Goal: Task Accomplishment & Management: Complete application form

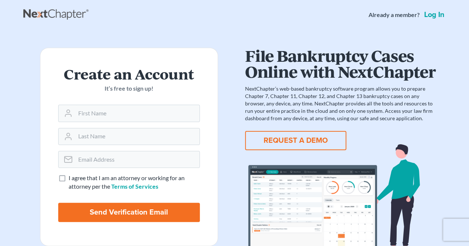
click at [437, 14] on link "Log in" at bounding box center [433, 14] width 23 height 7
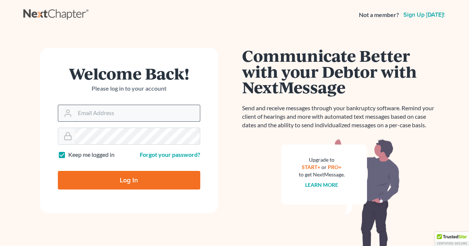
click at [81, 114] on input "Email Address" at bounding box center [137, 113] width 125 height 16
type input "rpope98007@gmail.com"
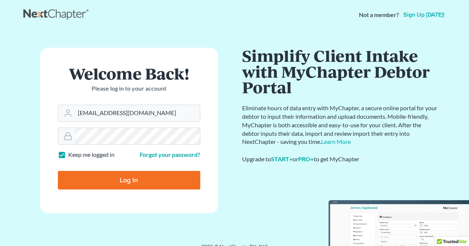
click at [95, 180] on input "Log In" at bounding box center [129, 180] width 142 height 19
type input "Thinking..."
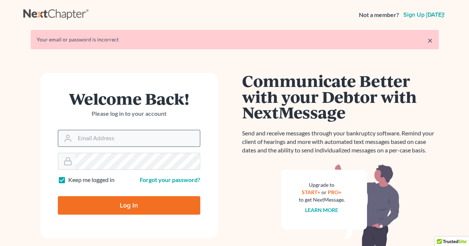
click at [75, 137] on input "Email Address" at bounding box center [137, 138] width 125 height 16
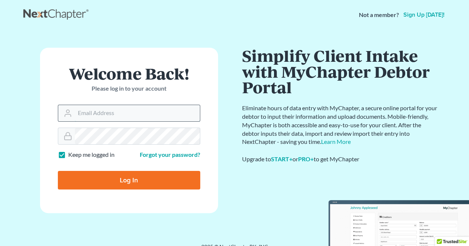
click at [118, 111] on input "Email Address" at bounding box center [137, 113] width 125 height 16
click at [160, 154] on link "Forgot your password?" at bounding box center [170, 154] width 60 height 7
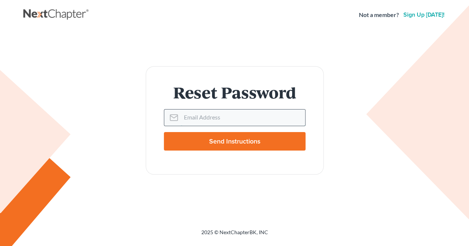
click at [197, 114] on input "Email Address" at bounding box center [243, 118] width 124 height 16
type input "[EMAIL_ADDRESS][DOMAIN_NAME]"
click at [164, 132] on input "Send Instructions" at bounding box center [234, 141] width 141 height 19
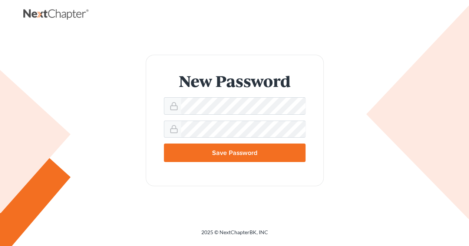
click at [207, 149] on input "Save Password" at bounding box center [234, 153] width 141 height 19
type input "Thinking..."
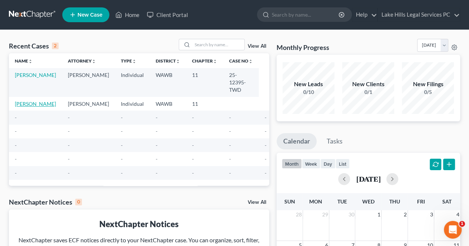
click at [28, 101] on link "[PERSON_NAME]" at bounding box center [35, 104] width 41 height 6
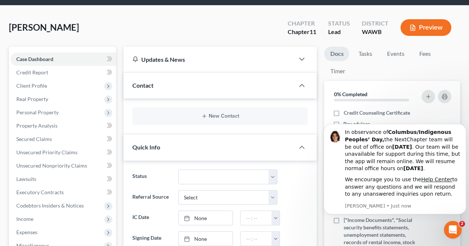
scroll to position [24, 0]
click at [26, 84] on span "Client Profile" at bounding box center [31, 86] width 31 height 6
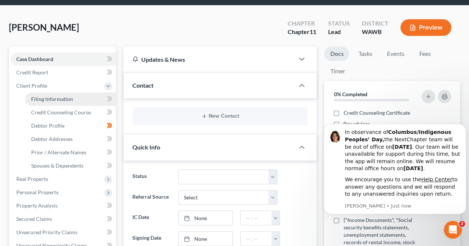
click at [39, 99] on span "Filing Information" at bounding box center [52, 99] width 42 height 6
select select "0"
select select "3"
select select "0"
select select "1"
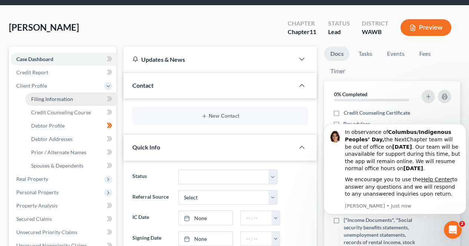
select select "50"
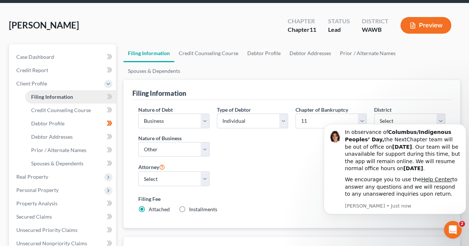
scroll to position [27, 0]
click at [433, 183] on link "Help Center" at bounding box center [436, 180] width 31 height 6
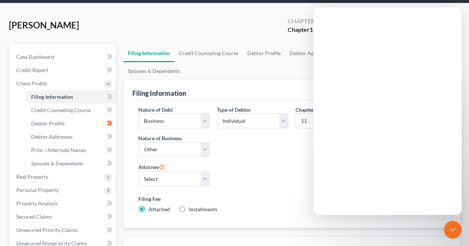
scroll to position [0, 0]
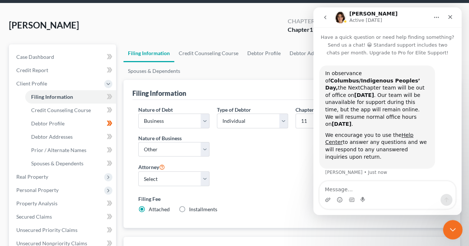
click at [447, 232] on icon "Close Intercom Messenger" at bounding box center [451, 228] width 9 height 9
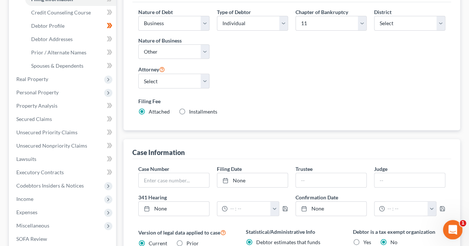
scroll to position [131, 0]
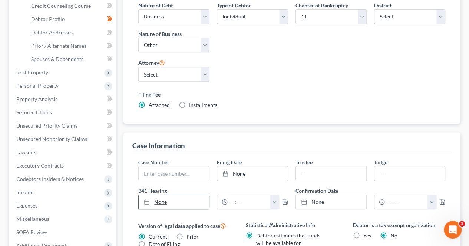
click at [193, 195] on link "None" at bounding box center [174, 202] width 70 height 14
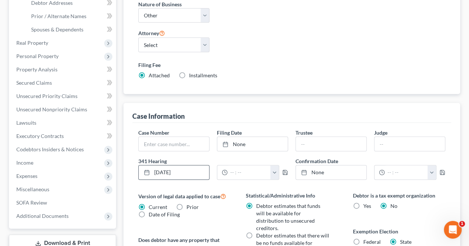
scroll to position [160, 0]
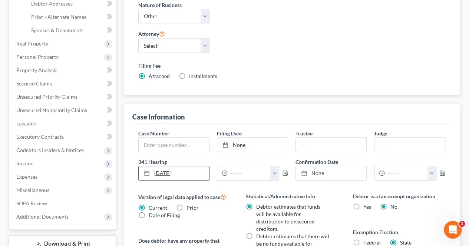
click at [190, 166] on link "[DATE]" at bounding box center [174, 173] width 70 height 14
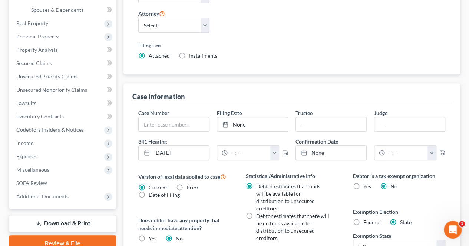
scroll to position [178, 0]
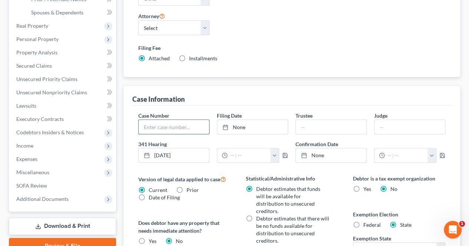
click at [191, 120] on input "text" at bounding box center [174, 127] width 70 height 14
paste input "25-42257-MJH"
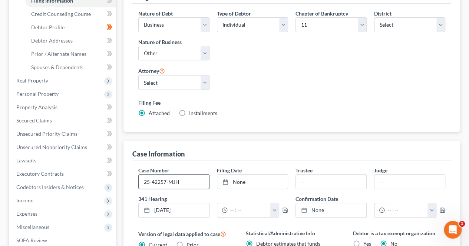
scroll to position [118, 0]
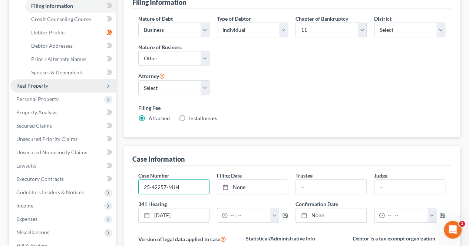
type input "25-42257-MJH"
click at [22, 84] on span "Real Property" at bounding box center [32, 86] width 32 height 6
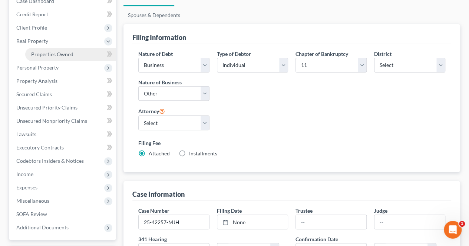
click at [39, 53] on span "Properties Owned" at bounding box center [52, 54] width 42 height 6
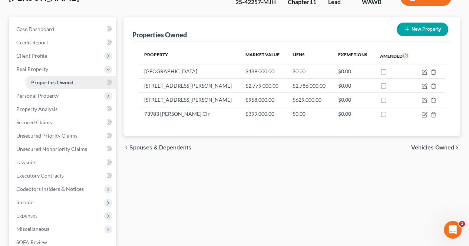
scroll to position [55, 0]
click at [110, 135] on icon at bounding box center [110, 135] width 6 height 9
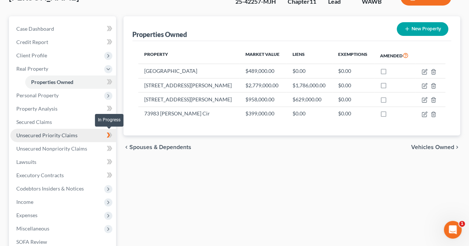
click at [76, 137] on link "Unsecured Priority Claims" at bounding box center [63, 135] width 106 height 13
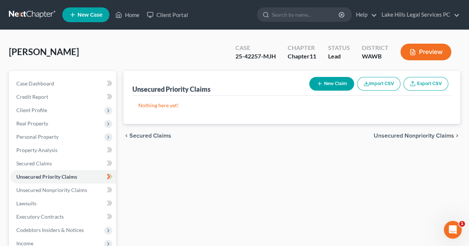
click at [326, 81] on button "New Claim" at bounding box center [331, 84] width 45 height 14
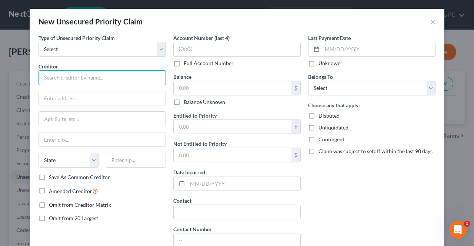
click at [117, 78] on input "text" at bounding box center [102, 77] width 127 height 15
type input "Internal Revenue Service"
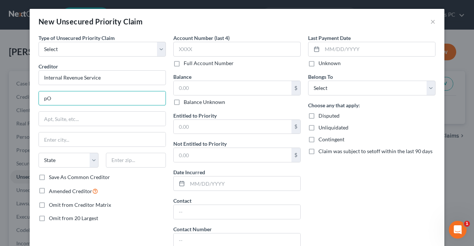
type input "p"
type input "PO Box 7346"
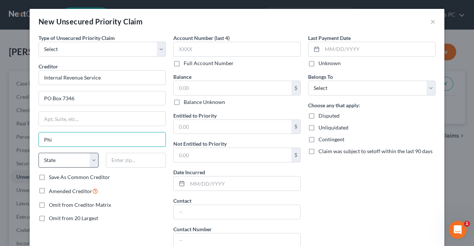
type input "Phi"
click at [68, 156] on select "State [US_STATE] AK AR AZ CA CO CT DE DC [GEOGRAPHIC_DATA] [GEOGRAPHIC_DATA] GU…" at bounding box center [69, 160] width 60 height 15
select select "39"
click at [39, 153] on select "State [US_STATE] AK AR AZ CA CO CT DE DC [GEOGRAPHIC_DATA] [GEOGRAPHIC_DATA] GU…" at bounding box center [69, 160] width 60 height 15
click at [122, 158] on input "text" at bounding box center [136, 160] width 60 height 15
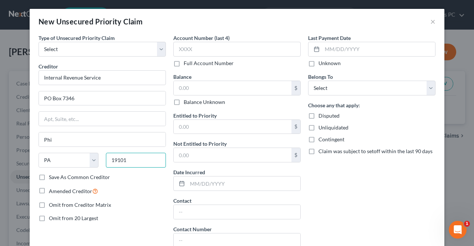
type input "19101"
click at [282, 86] on input "text" at bounding box center [233, 88] width 118 height 14
type input "[GEOGRAPHIC_DATA]"
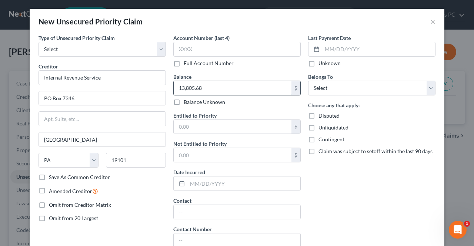
type input "13,805.68"
click at [237, 124] on input "text" at bounding box center [233, 127] width 118 height 14
paste input "13,805.68"
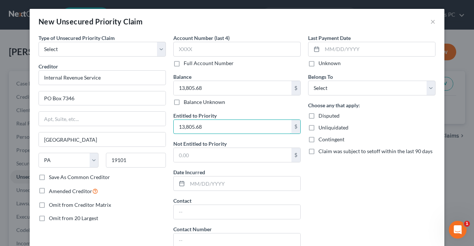
type input "13,805.68"
click at [319, 116] on label "Disputed" at bounding box center [329, 115] width 21 height 7
click at [321, 116] on input "Disputed" at bounding box center [323, 114] width 5 height 5
checkbox input "true"
click at [319, 127] on label "Unliquidated" at bounding box center [334, 127] width 30 height 7
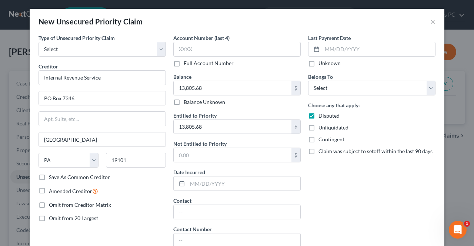
click at [321, 127] on input "Unliquidated" at bounding box center [323, 126] width 5 height 5
checkbox input "true"
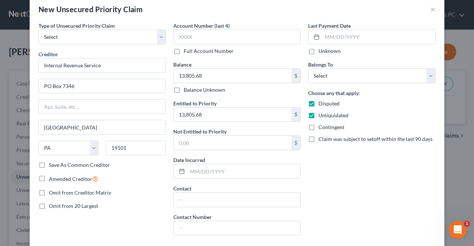
scroll to position [9, 0]
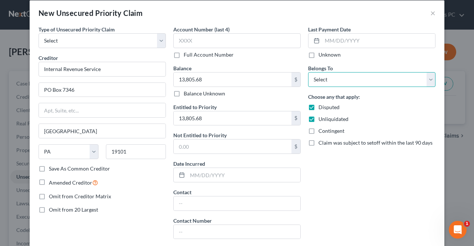
click at [389, 74] on select "Select Debtor 1 Only Debtor 2 Only Debtor 1 And Debtor 2 Only At Least One Of T…" at bounding box center [371, 79] width 127 height 15
select select "0"
click at [308, 72] on select "Select Debtor 1 Only Debtor 2 Only Debtor 1 And Debtor 2 Only At Least One Of T…" at bounding box center [371, 79] width 127 height 15
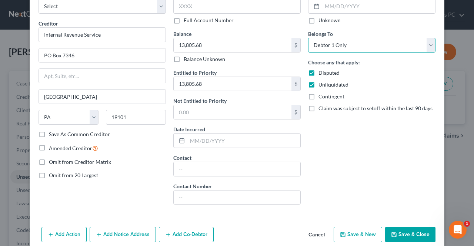
scroll to position [52, 0]
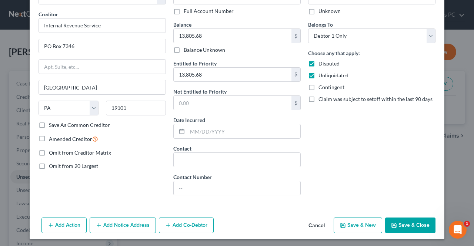
click at [412, 223] on button "Save & Close" at bounding box center [410, 226] width 50 height 16
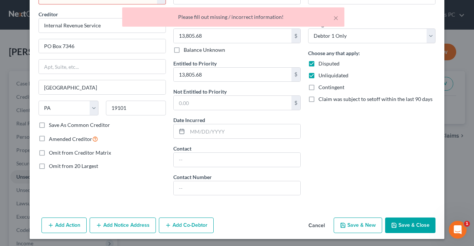
click at [407, 140] on div "Last Payment Date Unknown Belongs To * Select Debtor 1 Only Debtor 2 Only Debto…" at bounding box center [371, 92] width 135 height 220
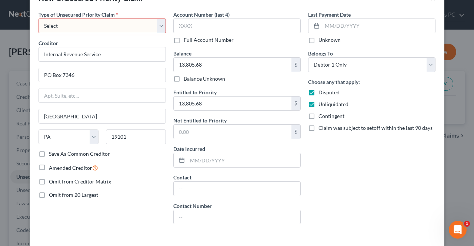
scroll to position [0, 0]
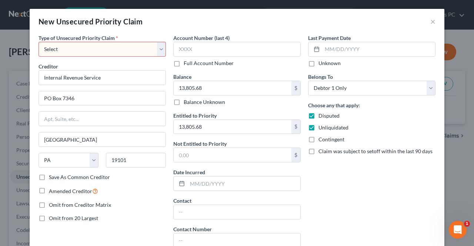
click at [149, 44] on select "Select Taxes & Other Government Units Domestic Support Obligations Extensions o…" at bounding box center [102, 49] width 127 height 15
select select "0"
click at [39, 42] on select "Select Taxes & Other Government Units Domestic Support Obligations Extensions o…" at bounding box center [102, 49] width 127 height 15
select select "39"
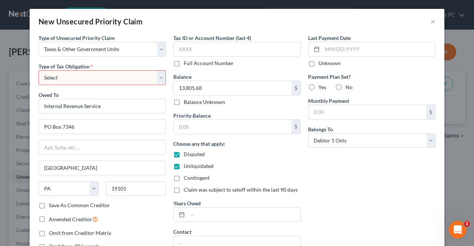
click at [158, 74] on select "Select Federal City State Franchise Tax Board Other" at bounding box center [102, 77] width 127 height 15
select select "0"
click at [39, 70] on select "Select Federal City State Franchise Tax Board Other" at bounding box center [102, 77] width 127 height 15
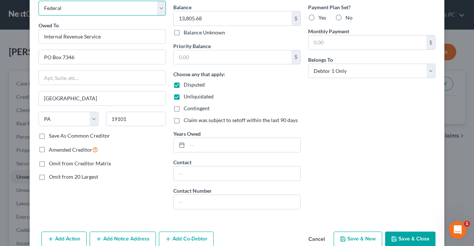
scroll to position [77, 0]
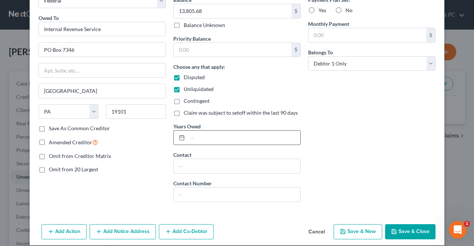
click at [265, 139] on input "text" at bounding box center [243, 138] width 113 height 14
click at [211, 135] on input "2024 unfiled, should be zero when filed" at bounding box center [243, 138] width 113 height 14
type input "2024 unfiled, should be zero when filed"
click at [420, 233] on button "Save & Close" at bounding box center [410, 232] width 50 height 16
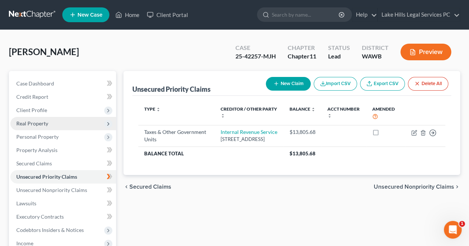
click at [25, 125] on span "Real Property" at bounding box center [32, 123] width 32 height 6
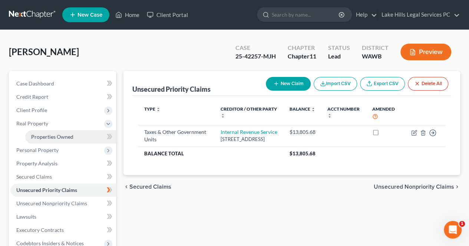
click at [37, 136] on span "Properties Owned" at bounding box center [52, 137] width 42 height 6
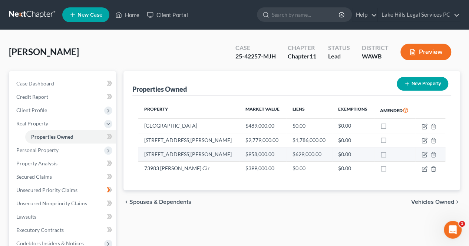
click at [167, 158] on td "[STREET_ADDRESS][PERSON_NAME]" at bounding box center [188, 154] width 101 height 14
click at [286, 155] on td "$629,000.00" at bounding box center [309, 154] width 46 height 14
click at [166, 156] on td "[STREET_ADDRESS][PERSON_NAME]" at bounding box center [188, 154] width 101 height 14
click at [424, 154] on icon "button" at bounding box center [424, 155] width 6 height 6
select select "50"
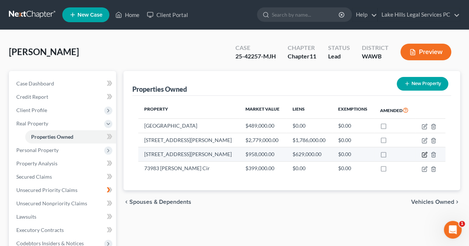
select select "0"
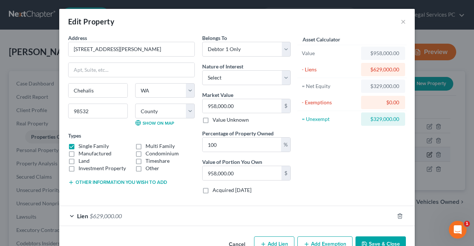
scroll to position [19, 0]
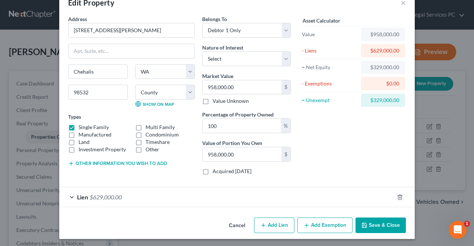
click at [77, 196] on span "Lien" at bounding box center [82, 197] width 11 height 7
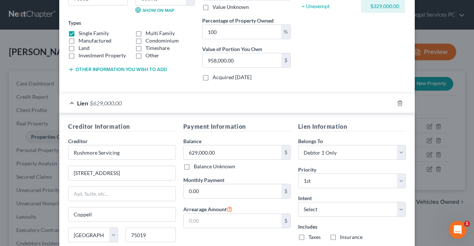
scroll to position [119, 0]
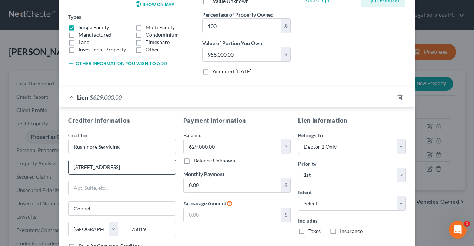
click at [143, 168] on input "[STREET_ADDRESS]" at bounding box center [122, 167] width 107 height 14
click at [221, 143] on input "629,000.00" at bounding box center [233, 147] width 98 height 14
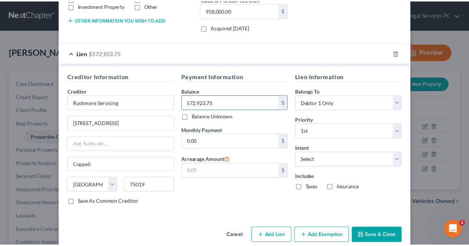
scroll to position [169, 0]
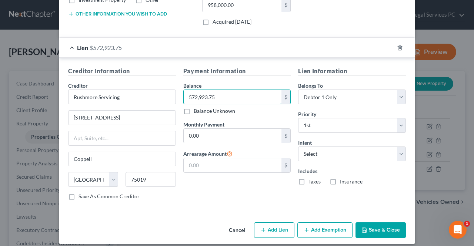
type input "572,923.75"
click at [377, 227] on button "Save & Close" at bounding box center [381, 231] width 50 height 16
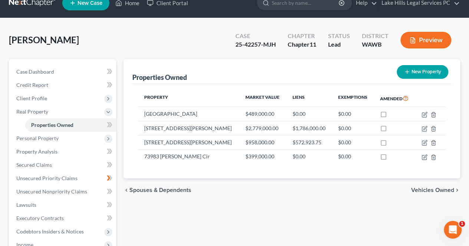
scroll to position [12, 0]
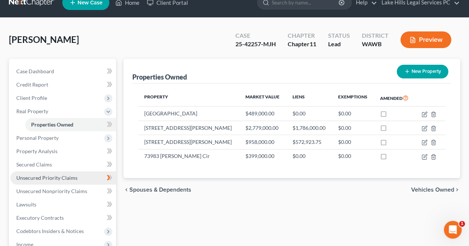
click at [26, 176] on span "Unsecured Priority Claims" at bounding box center [46, 178] width 61 height 6
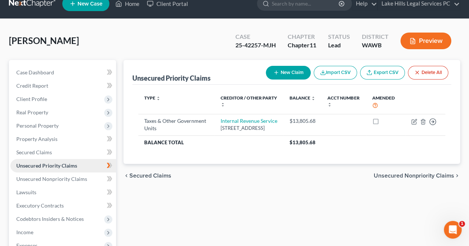
scroll to position [13, 0]
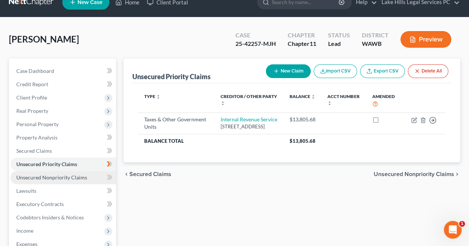
click at [32, 179] on span "Unsecured Nonpriority Claims" at bounding box center [51, 177] width 71 height 6
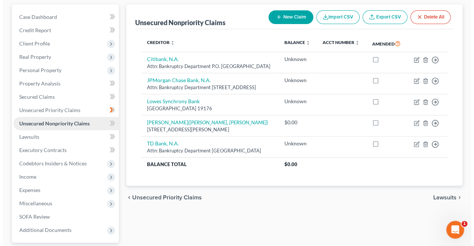
scroll to position [67, 0]
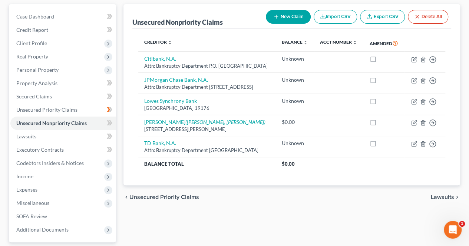
click at [282, 14] on button "New Claim" at bounding box center [288, 17] width 45 height 14
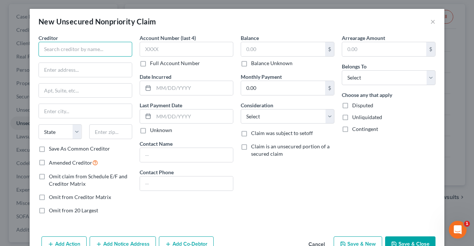
click at [96, 50] on input "text" at bounding box center [86, 49] width 94 height 15
type input "NDetail Capital LLC"
drag, startPoint x: 94, startPoint y: 53, endPoint x: 9, endPoint y: 63, distance: 85.9
click at [9, 63] on div "New Unsecured Nonpriority Claim × Creditor * NDetail Capital LLC State [US_STAT…" at bounding box center [237, 123] width 474 height 246
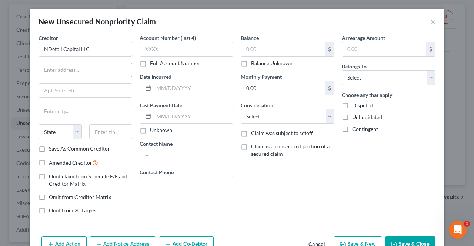
click at [95, 68] on input "text" at bounding box center [85, 70] width 93 height 14
paste input "[STREET_ADDRESS]"
type input "[STREET_ADDRESS]"
click at [111, 132] on input "text" at bounding box center [110, 131] width 43 height 15
type input "92663"
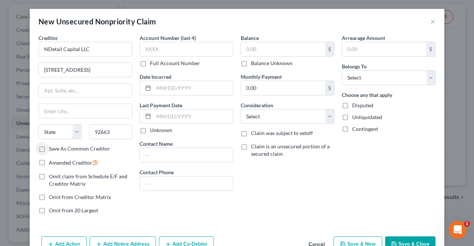
type input "[GEOGRAPHIC_DATA]"
select select "4"
click at [352, 104] on label "Disputed" at bounding box center [362, 105] width 21 height 7
click at [355, 104] on input "Disputed" at bounding box center [357, 104] width 5 height 5
checkbox input "true"
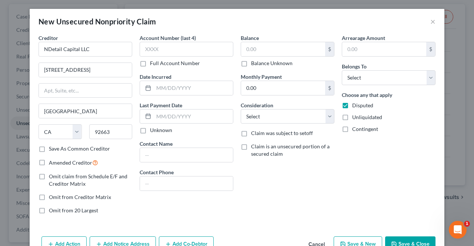
click at [352, 117] on label "Unliquidated" at bounding box center [367, 117] width 30 height 7
click at [355, 117] on input "Unliquidated" at bounding box center [357, 116] width 5 height 5
checkbox input "true"
click at [431, 82] on select "Select Debtor 1 Only Debtor 2 Only Debtor 1 And Debtor 2 Only At Least One Of T…" at bounding box center [389, 77] width 94 height 15
select select "0"
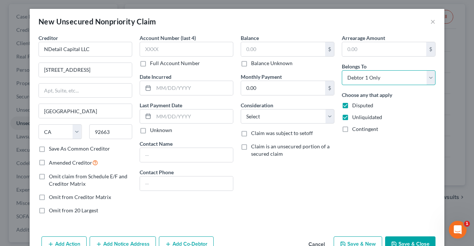
click at [342, 70] on select "Select Debtor 1 Only Debtor 2 Only Debtor 1 And Debtor 2 Only At Least One Of T…" at bounding box center [389, 77] width 94 height 15
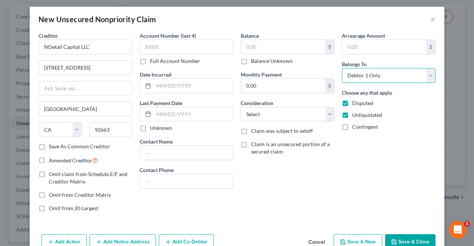
scroll to position [2, 0]
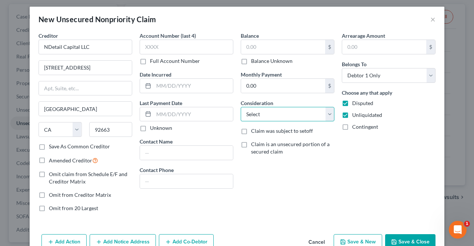
click at [323, 110] on select "Select Cable / Satellite Services Collection Agency Credit Card Debt Debt Couns…" at bounding box center [288, 114] width 94 height 15
select select "14"
click at [241, 107] on select "Select Cable / Satellite Services Collection Agency Credit Card Debt Debt Couns…" at bounding box center [288, 114] width 94 height 15
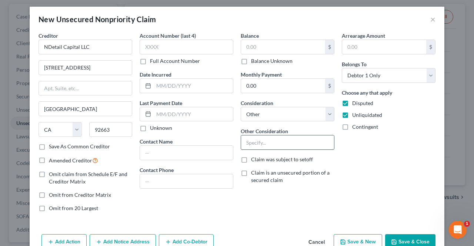
click at [303, 143] on input "text" at bounding box center [287, 143] width 93 height 14
type input "Unknown, filed creditor notice of appearance"
click at [387, 166] on div "Arrearage Amount $ Belongs To * Select Debtor 1 Only Debtor 2 Only Debtor 1 And…" at bounding box center [388, 125] width 101 height 186
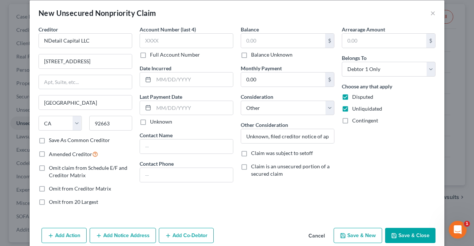
scroll to position [9, 0]
click at [356, 239] on button "Save & New" at bounding box center [358, 236] width 49 height 16
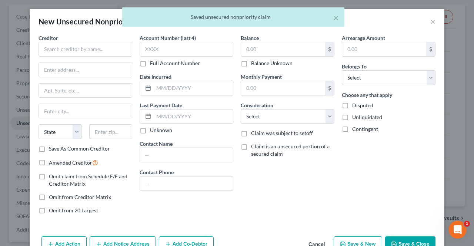
click at [415, 244] on button "Save & Close" at bounding box center [410, 245] width 50 height 16
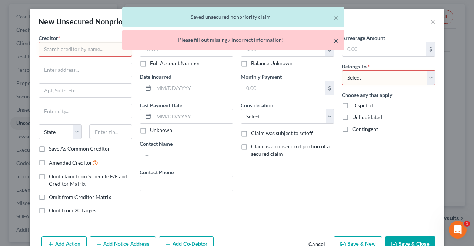
click at [335, 45] on button "×" at bounding box center [335, 40] width 5 height 9
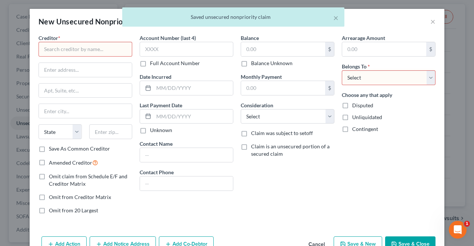
click at [430, 24] on div "× Saved unsecured nonpriority claim" at bounding box center [233, 18] width 474 height 23
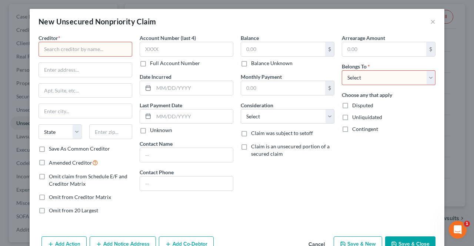
click at [339, 20] on div "New Unsecured Nonpriority Claim ×" at bounding box center [237, 21] width 415 height 25
click at [431, 22] on button "×" at bounding box center [432, 21] width 5 height 9
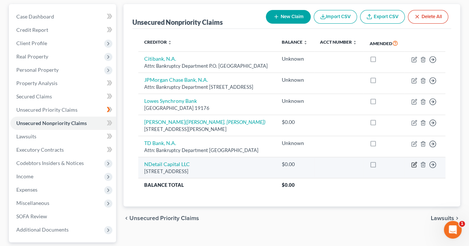
click at [413, 168] on icon "button" at bounding box center [414, 165] width 6 height 6
select select "4"
select select "14"
select select "0"
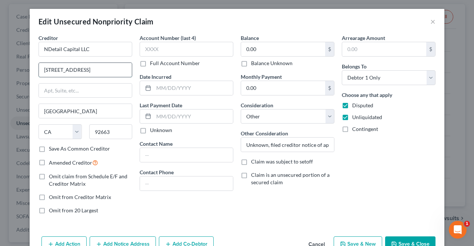
click at [44, 73] on input "[STREET_ADDRESS]" at bounding box center [85, 70] width 93 height 14
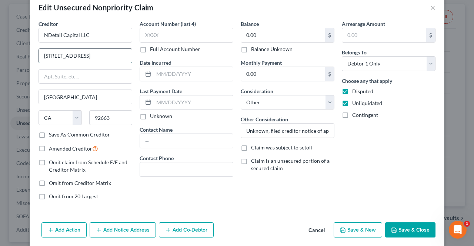
scroll to position [16, 0]
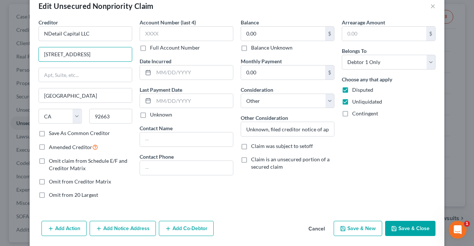
type input "[STREET_ADDRESS]"
click at [417, 227] on button "Save & Close" at bounding box center [410, 229] width 50 height 16
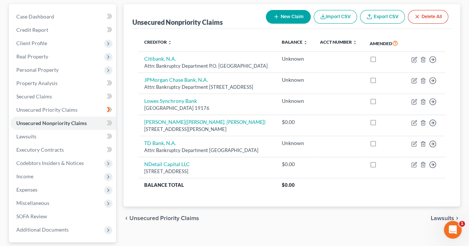
click at [286, 16] on button "New Claim" at bounding box center [288, 17] width 45 height 14
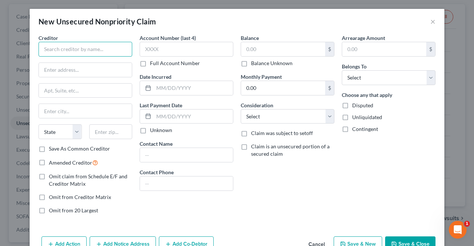
click at [79, 50] on input "text" at bounding box center [86, 49] width 94 height 15
type input "Eisenhower Healh"
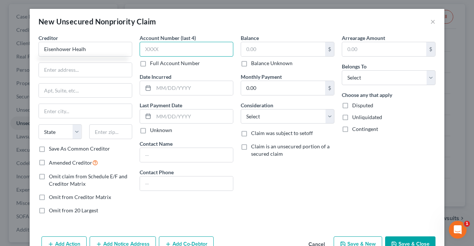
click at [210, 50] on input "text" at bounding box center [187, 49] width 94 height 15
click at [49, 147] on label "Save As Common Creditor" at bounding box center [79, 148] width 61 height 7
click at [52, 147] on input "Save As Common Creditor" at bounding box center [54, 147] width 5 height 5
checkbox input "true"
click at [188, 47] on input "text" at bounding box center [187, 49] width 94 height 15
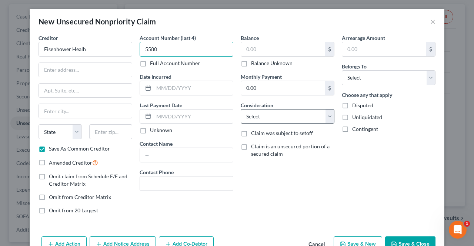
type input "5580"
click at [324, 117] on select "Select Cable / Satellite Services Collection Agency Credit Card Debt Debt Couns…" at bounding box center [288, 116] width 94 height 15
select select "9"
click at [241, 109] on select "Select Cable / Satellite Services Collection Agency Credit Card Debt Debt Couns…" at bounding box center [288, 116] width 94 height 15
click at [352, 107] on span "Disputed" at bounding box center [362, 105] width 21 height 6
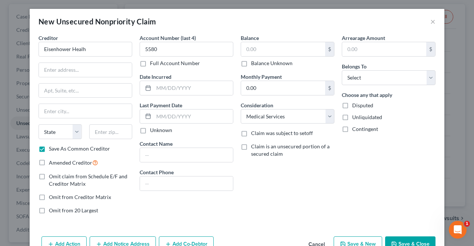
click at [355, 107] on input "Disputed" at bounding box center [357, 104] width 5 height 5
checkbox input "true"
click at [352, 116] on span "Unliquidated" at bounding box center [367, 117] width 30 height 6
click at [355, 116] on input "Unliquidated" at bounding box center [357, 116] width 5 height 5
checkbox input "true"
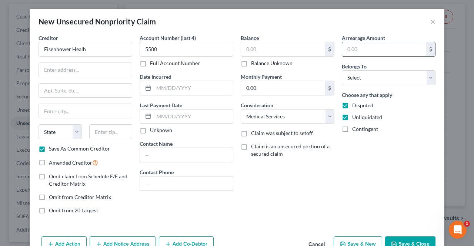
click at [416, 46] on input "text" at bounding box center [384, 49] width 84 height 14
click at [251, 65] on label "Balance Unknown" at bounding box center [271, 63] width 41 height 7
click at [254, 64] on input "Balance Unknown" at bounding box center [256, 62] width 5 height 5
checkbox input "true"
type input "0.00"
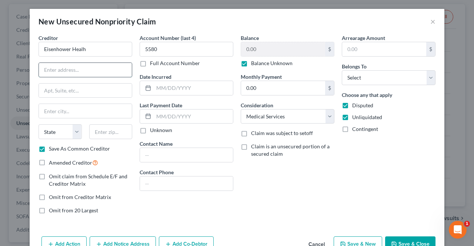
click at [97, 70] on input "text" at bounding box center [85, 70] width 93 height 14
paste input "[STREET_ADDRESS][PERSON_NAME]"
type input "[STREET_ADDRESS][PERSON_NAME]"
click at [112, 133] on input "text" at bounding box center [110, 131] width 43 height 15
type input "92270"
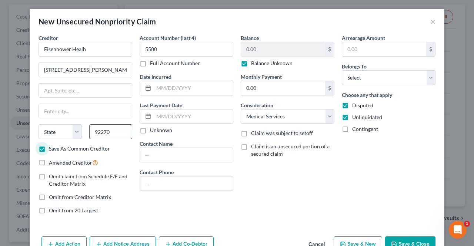
type input "[GEOGRAPHIC_DATA]"
select select "4"
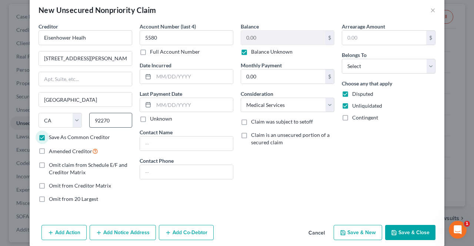
scroll to position [19, 0]
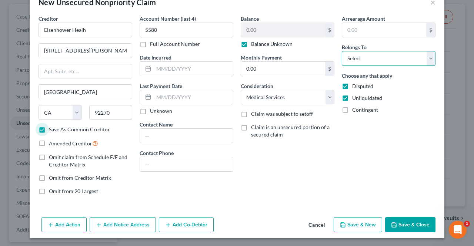
click at [386, 58] on select "Select Debtor 1 Only Debtor 2 Only Debtor 1 And Debtor 2 Only At Least One Of T…" at bounding box center [389, 58] width 94 height 15
select select "0"
click at [342, 51] on select "Select Debtor 1 Only Debtor 2 Only Debtor 1 And Debtor 2 Only At Least One Of T…" at bounding box center [389, 58] width 94 height 15
click at [359, 229] on button "Save & New" at bounding box center [358, 225] width 49 height 16
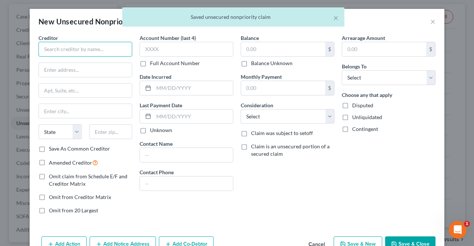
click at [96, 48] on input "text" at bounding box center [86, 49] width 94 height 15
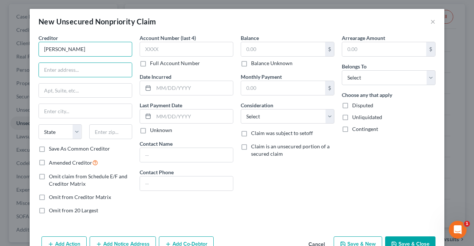
click at [86, 47] on input "[PERSON_NAME]" at bounding box center [86, 49] width 94 height 15
type input "Eisenhower Health"
paste input "[STREET_ADDRESS][PERSON_NAME]"
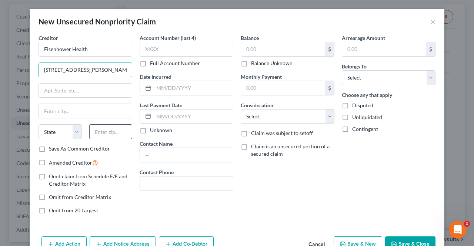
type input "[STREET_ADDRESS][PERSON_NAME]"
click at [104, 129] on input "text" at bounding box center [110, 131] width 43 height 15
type input "92270"
type input "[GEOGRAPHIC_DATA]"
select select "4"
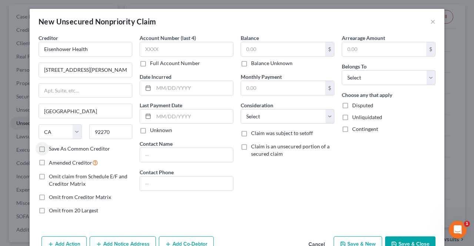
click at [352, 105] on label "Disputed" at bounding box center [362, 105] width 21 height 7
click at [355, 105] on input "Disputed" at bounding box center [357, 104] width 5 height 5
checkbox input "true"
click at [352, 117] on label "Unliquidated" at bounding box center [367, 117] width 30 height 7
click at [355, 117] on input "Unliquidated" at bounding box center [357, 116] width 5 height 5
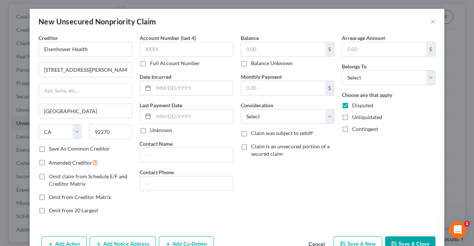
checkbox input "true"
click at [355, 79] on select "Select Debtor 1 Only Debtor 2 Only Debtor 1 And Debtor 2 Only At Least One Of T…" at bounding box center [389, 77] width 94 height 15
select select "0"
click at [342, 70] on select "Select Debtor 1 Only Debtor 2 Only Debtor 1 And Debtor 2 Only At Least One Of T…" at bounding box center [389, 77] width 94 height 15
click at [49, 150] on label "Save As Common Creditor" at bounding box center [79, 148] width 61 height 7
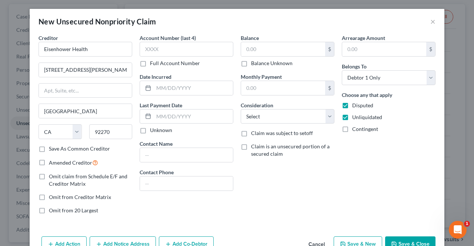
click at [52, 150] on input "Save As Common Creditor" at bounding box center [54, 147] width 5 height 5
checkbox input "true"
click at [284, 109] on select "Select Cable / Satellite Services Collection Agency Credit Card Debt Debt Couns…" at bounding box center [288, 116] width 94 height 15
select select "9"
click at [241, 109] on select "Select Cable / Satellite Services Collection Agency Credit Card Debt Debt Couns…" at bounding box center [288, 116] width 94 height 15
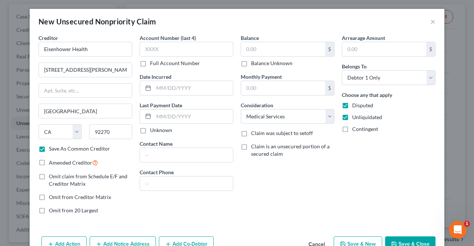
click at [251, 63] on label "Balance Unknown" at bounding box center [271, 63] width 41 height 7
click at [254, 63] on input "Balance Unknown" at bounding box center [256, 62] width 5 height 5
checkbox input "true"
type input "0.00"
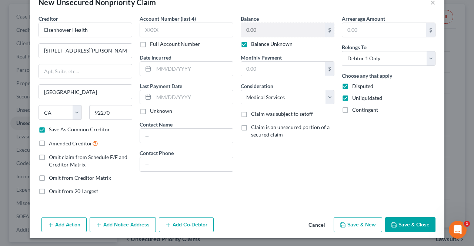
click at [412, 223] on button "Save & Close" at bounding box center [410, 225] width 50 height 16
checkbox input "false"
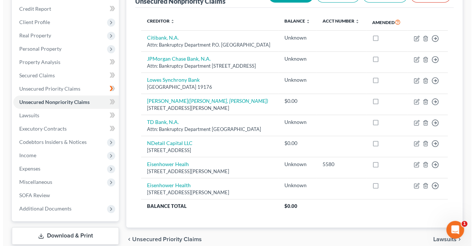
scroll to position [90, 0]
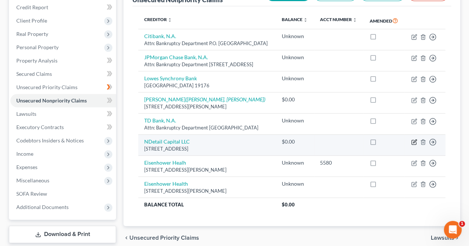
click at [414, 143] on icon "button" at bounding box center [414, 141] width 3 height 3
select select "4"
select select "14"
select select "0"
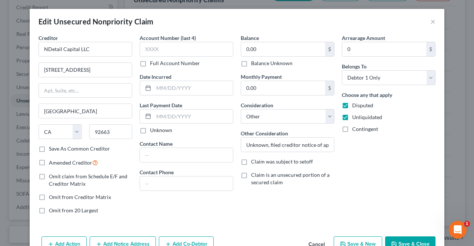
click at [251, 63] on label "Balance Unknown" at bounding box center [271, 63] width 41 height 7
click at [254, 63] on input "Balance Unknown" at bounding box center [256, 62] width 5 height 5
checkbox input "true"
click at [411, 239] on button "Save & Close" at bounding box center [410, 245] width 50 height 16
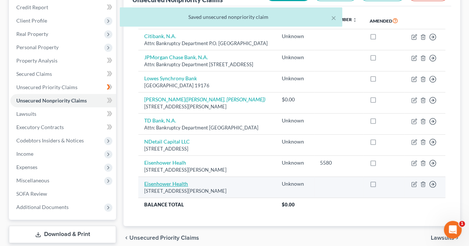
click at [173, 187] on link "Eisenhower Health" at bounding box center [166, 184] width 44 height 6
select select "4"
select select "9"
select select "0"
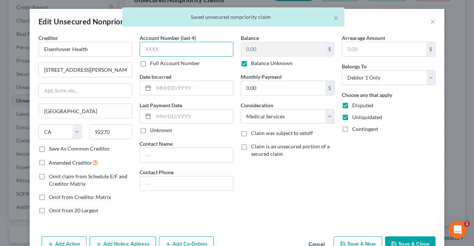
click at [185, 51] on input "text" at bounding box center [187, 49] width 94 height 15
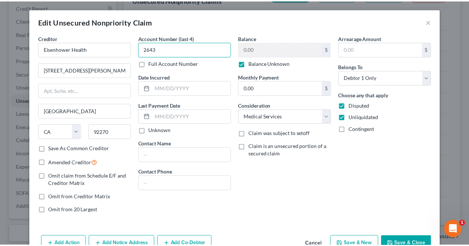
scroll to position [16, 0]
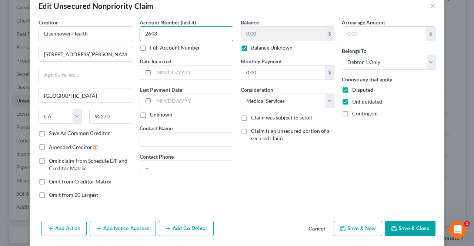
type input "2643"
click at [416, 229] on button "Save & Close" at bounding box center [410, 229] width 50 height 16
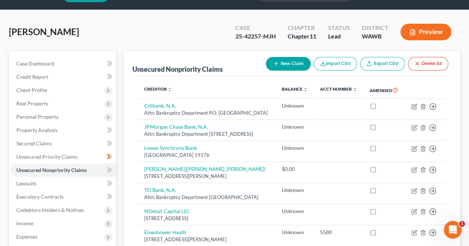
scroll to position [20, 0]
click at [288, 62] on button "New Claim" at bounding box center [288, 64] width 45 height 14
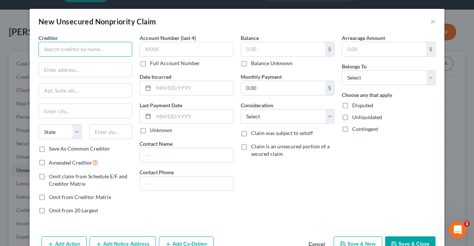
click at [79, 46] on input "text" at bounding box center [86, 49] width 94 height 15
type input "E"
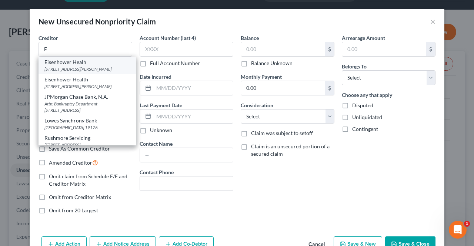
click at [93, 69] on div "[STREET_ADDRESS][PERSON_NAME]" at bounding box center [87, 69] width 86 height 6
type input "Eisenhower Healh"
type input "[STREET_ADDRESS][PERSON_NAME]"
type input "[GEOGRAPHIC_DATA]"
select select "4"
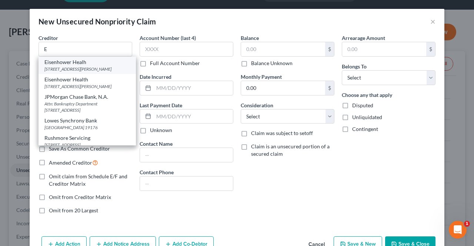
type input "92270"
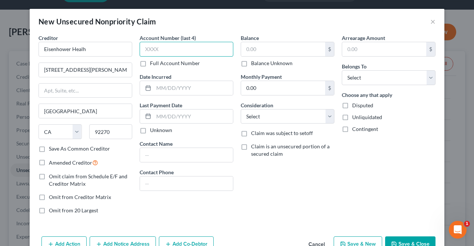
click at [185, 47] on input "text" at bounding box center [187, 49] width 94 height 15
type input "5318"
click at [352, 106] on label "Disputed" at bounding box center [362, 105] width 21 height 7
click at [355, 106] on input "Disputed" at bounding box center [357, 104] width 5 height 5
checkbox input "true"
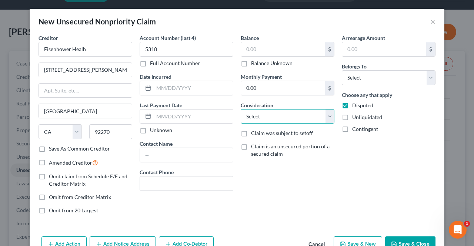
click at [330, 116] on select "Select Cable / Satellite Services Collection Agency Credit Card Debt Debt Couns…" at bounding box center [288, 116] width 94 height 15
select select "9"
click at [241, 109] on select "Select Cable / Satellite Services Collection Agency Credit Card Debt Debt Couns…" at bounding box center [288, 116] width 94 height 15
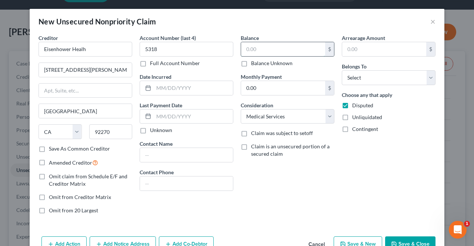
click at [289, 48] on input "text" at bounding box center [283, 49] width 84 height 14
click at [385, 71] on select "Select Debtor 1 Only Debtor 2 Only Debtor 1 And Debtor 2 Only At Least One Of T…" at bounding box center [389, 77] width 94 height 15
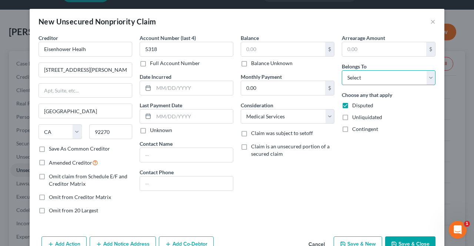
select select "0"
click at [342, 70] on select "Select Debtor 1 Only Debtor 2 Only Debtor 1 And Debtor 2 Only At Least One Of T…" at bounding box center [389, 77] width 94 height 15
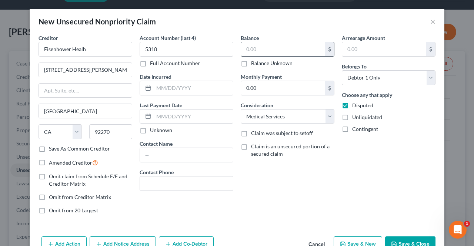
click at [285, 46] on input "text" at bounding box center [283, 49] width 84 height 14
type input "3,894.63"
click at [49, 149] on label "Save As Common Creditor" at bounding box center [79, 148] width 61 height 7
click at [52, 149] on input "Save As Common Creditor" at bounding box center [54, 147] width 5 height 5
click at [412, 244] on button "Save & Close" at bounding box center [410, 245] width 50 height 16
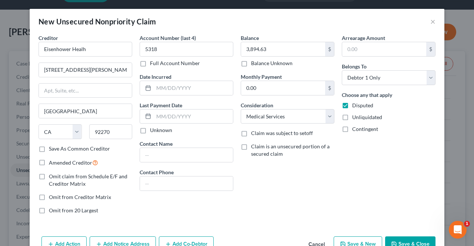
checkbox input "false"
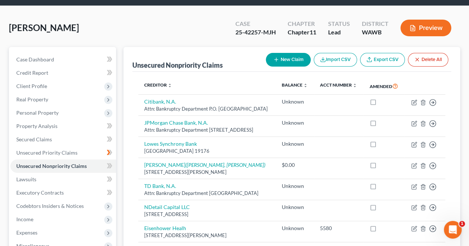
scroll to position [24, 0]
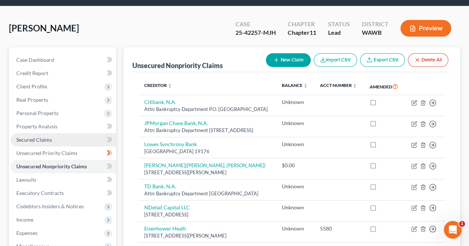
click at [64, 139] on link "Secured Claims" at bounding box center [63, 139] width 106 height 13
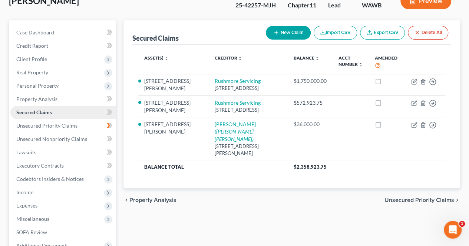
scroll to position [52, 0]
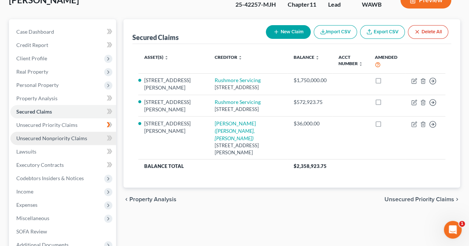
click at [86, 136] on link "Unsecured Nonpriority Claims" at bounding box center [63, 138] width 106 height 13
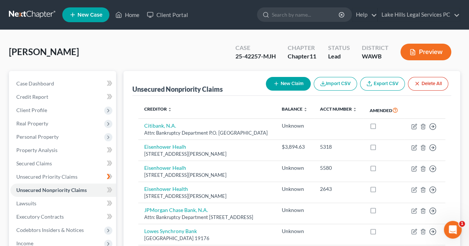
click at [286, 79] on button "New Claim" at bounding box center [288, 84] width 45 height 14
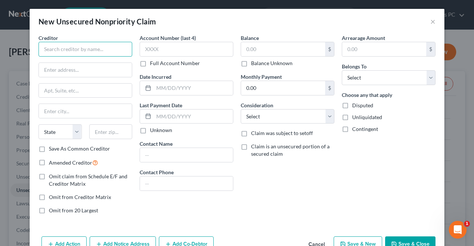
click at [70, 50] on input "text" at bounding box center [86, 49] width 94 height 15
type input "Greensky"
click at [47, 225] on div "Creditor * Greensky State [US_STATE] AK AR AZ CA CO [GEOGRAPHIC_DATA] DE DC [GE…" at bounding box center [237, 134] width 415 height 200
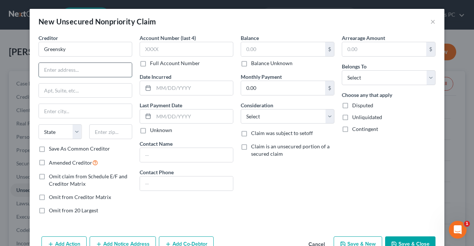
click at [97, 70] on input "text" at bounding box center [85, 70] width 93 height 14
type input "PO Box 2153"
type input "35287"
type input "[GEOGRAPHIC_DATA]"
select select "0"
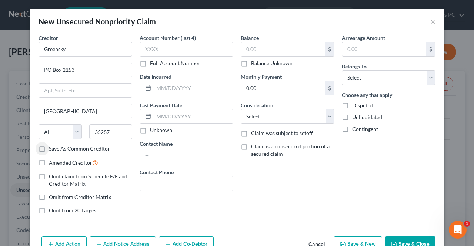
click at [251, 64] on label "Balance Unknown" at bounding box center [271, 63] width 41 height 7
click at [254, 64] on input "Balance Unknown" at bounding box center [256, 62] width 5 height 5
checkbox input "true"
type input "0.00"
click at [353, 106] on span "Disputed" at bounding box center [362, 105] width 21 height 6
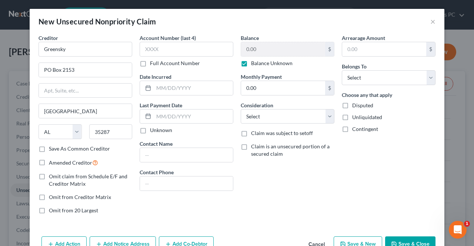
click at [355, 106] on input "Disputed" at bounding box center [357, 104] width 5 height 5
checkbox input "true"
click at [352, 116] on label "Unliquidated" at bounding box center [367, 117] width 30 height 7
click at [355, 116] on input "Unliquidated" at bounding box center [357, 116] width 5 height 5
checkbox input "true"
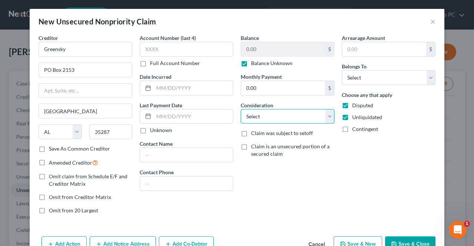
click at [324, 119] on select "Select Cable / Satellite Services Collection Agency Credit Card Debt Debt Couns…" at bounding box center [288, 116] width 94 height 15
click at [241, 109] on select "Select Cable / Satellite Services Collection Agency Credit Card Debt Debt Couns…" at bounding box center [288, 116] width 94 height 15
click at [314, 116] on select "Select Cable / Satellite Services Collection Agency Credit Card Debt Debt Couns…" at bounding box center [288, 116] width 94 height 15
select select "14"
click at [241, 109] on select "Select Cable / Satellite Services Collection Agency Credit Card Debt Debt Couns…" at bounding box center [288, 116] width 94 height 15
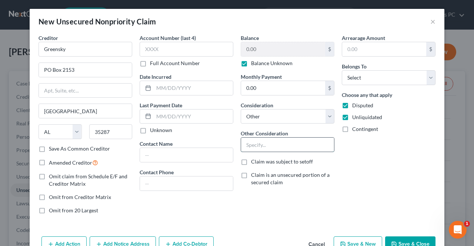
click at [289, 145] on input "text" at bounding box center [287, 145] width 93 height 14
type input "Believe paid off, not sure, giving notice"
click at [49, 148] on label "Save As Common Creditor" at bounding box center [79, 148] width 61 height 7
click at [52, 148] on input "Save As Common Creditor" at bounding box center [54, 147] width 5 height 5
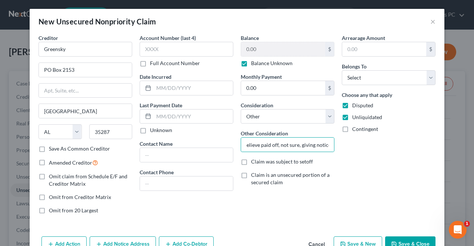
checkbox input "true"
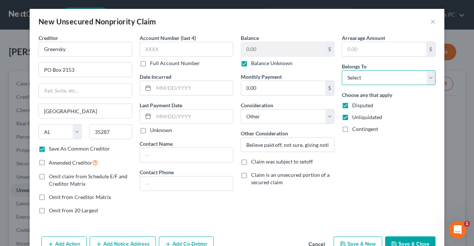
click at [391, 77] on select "Select Debtor 1 Only Debtor 2 Only Debtor 1 And Debtor 2 Only At Least One Of T…" at bounding box center [389, 77] width 94 height 15
select select "0"
click at [342, 70] on select "Select Debtor 1 Only Debtor 2 Only Debtor 1 And Debtor 2 Only At Least One Of T…" at bounding box center [389, 77] width 94 height 15
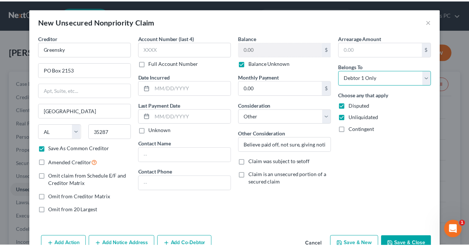
scroll to position [19, 0]
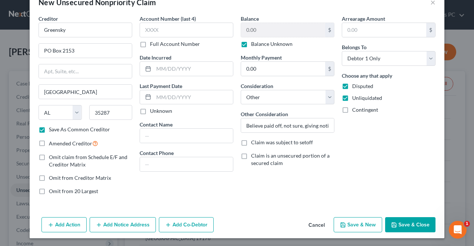
click at [406, 223] on button "Save & Close" at bounding box center [410, 225] width 50 height 16
checkbox input "false"
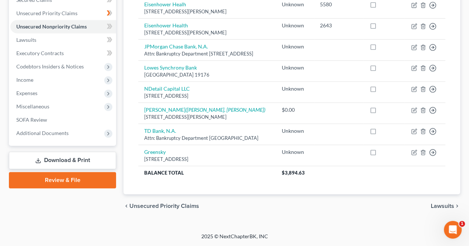
scroll to position [192, 0]
click at [180, 194] on div "Creditor expand_more expand_less unfold_more Balance expand_more expand_less un…" at bounding box center [291, 63] width 319 height 262
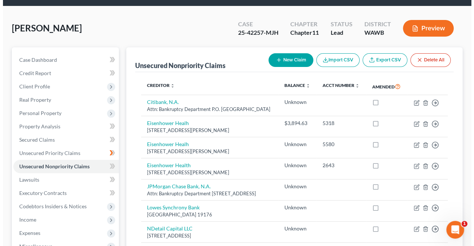
scroll to position [0, 0]
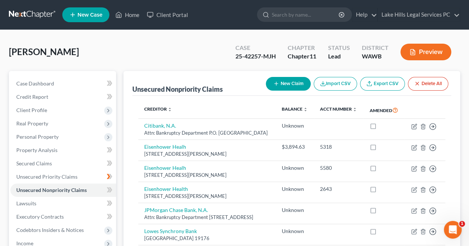
click at [285, 79] on button "New Claim" at bounding box center [288, 84] width 45 height 14
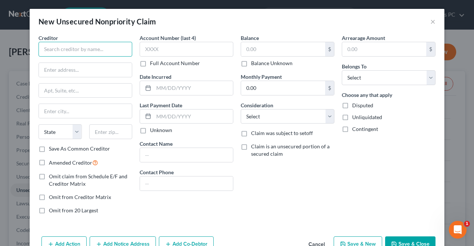
click at [50, 53] on input "text" at bounding box center [86, 49] width 94 height 15
type input "Synchrony Bank"
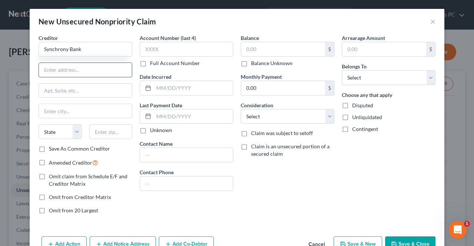
click at [49, 71] on input "text" at bounding box center [85, 70] width 93 height 14
type input "PO Box 166015"
click at [65, 109] on input "text" at bounding box center [85, 111] width 93 height 14
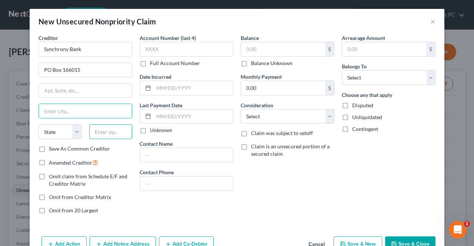
click at [110, 127] on input "text" at bounding box center [110, 131] width 43 height 15
type input "32716"
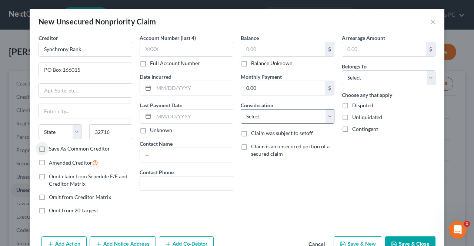
type input "[GEOGRAPHIC_DATA]"
select select "9"
click at [49, 145] on label "Save As Common Creditor" at bounding box center [79, 148] width 61 height 7
click at [52, 145] on input "Save As Common Creditor" at bounding box center [54, 147] width 5 height 5
checkbox input "true"
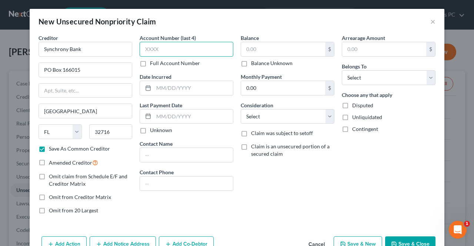
click at [157, 51] on input "text" at bounding box center [187, 49] width 94 height 15
type input "0086"
click at [251, 62] on label "Balance Unknown" at bounding box center [271, 63] width 41 height 7
click at [254, 62] on input "Balance Unknown" at bounding box center [256, 62] width 5 height 5
checkbox input "true"
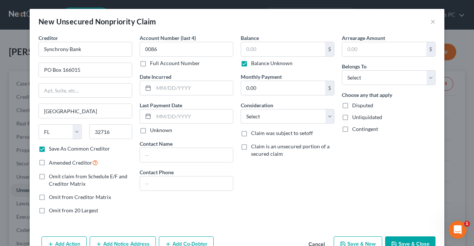
type input "0.00"
click at [352, 107] on label "Disputed" at bounding box center [362, 105] width 21 height 7
click at [355, 107] on input "Disputed" at bounding box center [357, 104] width 5 height 5
checkbox input "true"
click at [352, 117] on label "Unliquidated" at bounding box center [367, 117] width 30 height 7
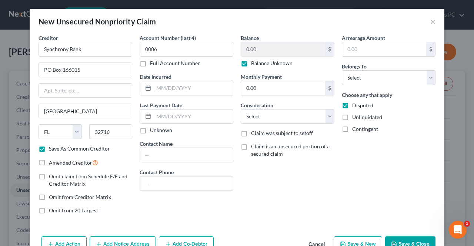
click at [355, 117] on input "Unliquidated" at bounding box center [357, 116] width 5 height 5
checkbox input "true"
click at [401, 81] on select "Select Debtor 1 Only Debtor 2 Only Debtor 1 And Debtor 2 Only At Least One Of T…" at bounding box center [389, 77] width 94 height 15
select select "0"
click at [342, 70] on select "Select Debtor 1 Only Debtor 2 Only Debtor 1 And Debtor 2 Only At Least One Of T…" at bounding box center [389, 77] width 94 height 15
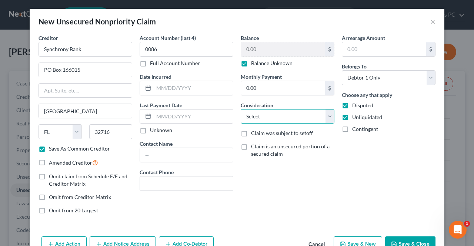
click at [325, 112] on select "Select Cable / Satellite Services Collection Agency Credit Card Debt Debt Couns…" at bounding box center [288, 116] width 94 height 15
select select "2"
click at [241, 109] on select "Select Cable / Satellite Services Collection Agency Credit Card Debt Debt Couns…" at bounding box center [288, 116] width 94 height 15
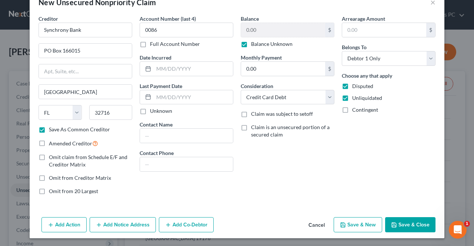
click at [403, 218] on button "Save & Close" at bounding box center [410, 225] width 50 height 16
checkbox input "false"
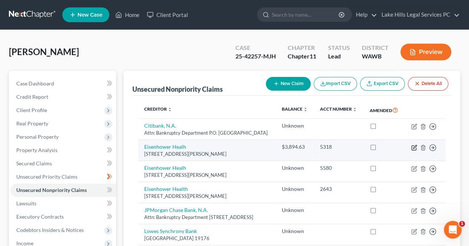
click at [414, 149] on icon "button" at bounding box center [414, 146] width 3 height 3
select select "4"
select select "9"
select select "0"
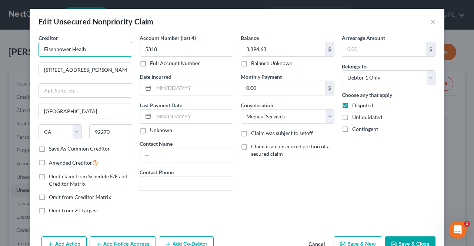
click at [81, 50] on input "Eisenhower Healh" at bounding box center [86, 49] width 94 height 15
type input "Eisenhower Health"
click at [364, 239] on button "Save & New" at bounding box center [358, 245] width 49 height 16
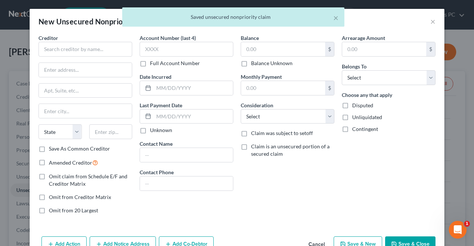
click at [434, 21] on div "× Saved unsecured nonpriority claim" at bounding box center [233, 18] width 474 height 23
click at [426, 24] on div "× Saved unsecured nonpriority claim" at bounding box center [233, 18] width 474 height 23
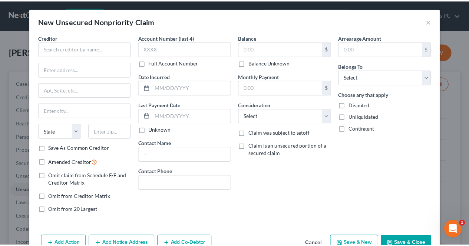
scroll to position [0, 0]
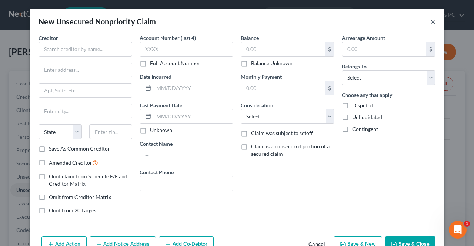
click at [430, 21] on button "×" at bounding box center [432, 21] width 5 height 9
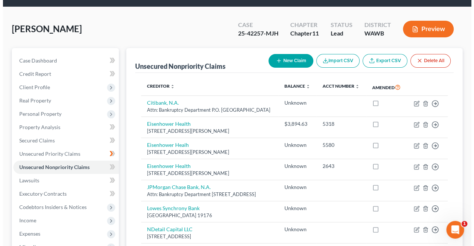
scroll to position [30, 0]
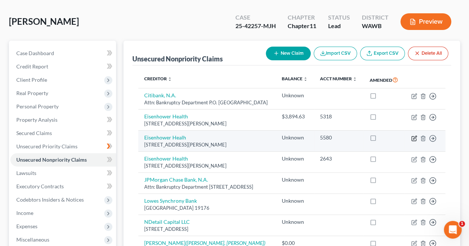
click at [414, 141] on icon "button" at bounding box center [414, 139] width 6 height 6
select select "4"
select select "9"
select select "0"
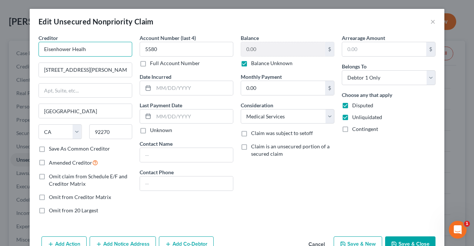
click at [79, 53] on input "Eisenhower Healh" at bounding box center [86, 49] width 94 height 15
type input "Eisenhower Health"
click at [392, 168] on div "Arrearage Amount $ Belongs To * Select Debtor 1 Only Debtor 2 Only Debtor 1 And…" at bounding box center [388, 127] width 101 height 186
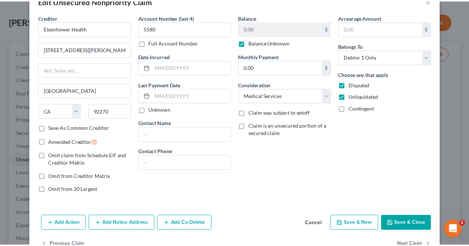
scroll to position [21, 0]
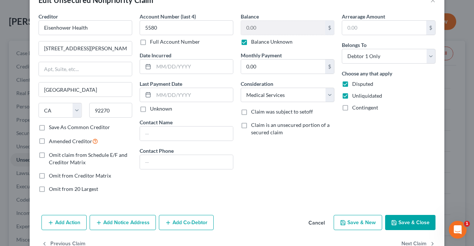
click at [413, 223] on button "Save & Close" at bounding box center [410, 223] width 50 height 16
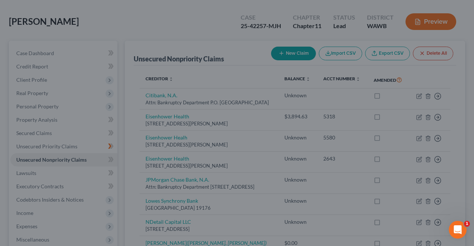
type input "0"
